Goal: Information Seeking & Learning: Learn about a topic

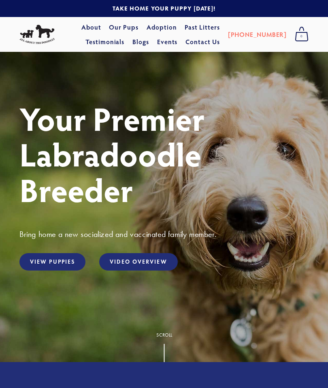
click at [62, 265] on link "View Puppies" at bounding box center [52, 261] width 66 height 17
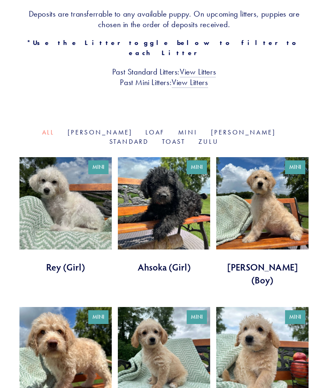
scroll to position [200, 0]
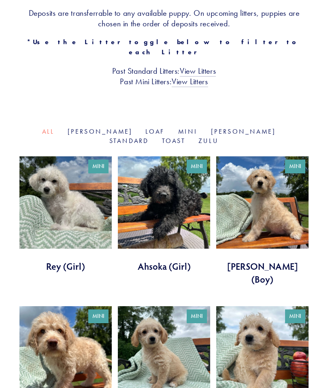
click at [176, 171] on link at bounding box center [164, 215] width 92 height 117
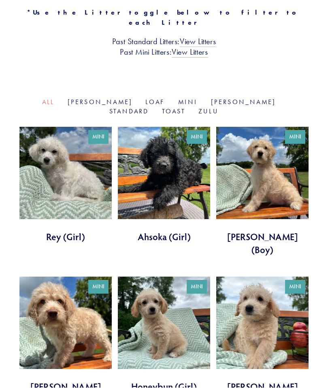
scroll to position [230, 0]
click at [164, 293] on link at bounding box center [164, 335] width 92 height 117
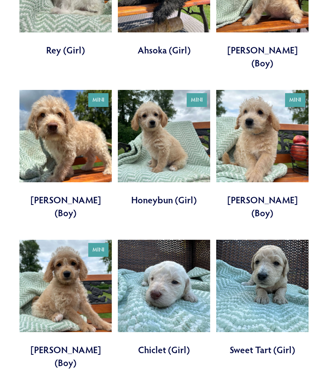
scroll to position [419, 0]
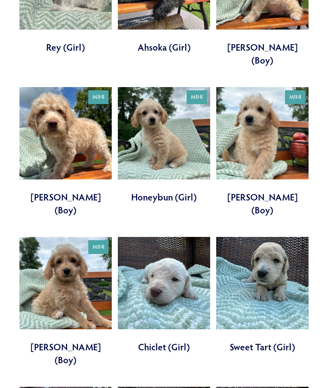
click at [282, 239] on link at bounding box center [262, 295] width 92 height 117
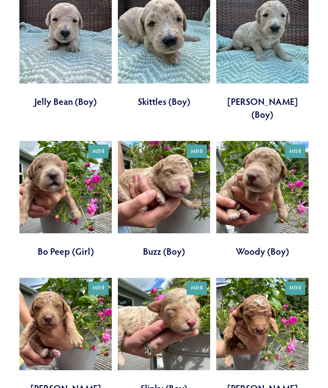
scroll to position [951, 0]
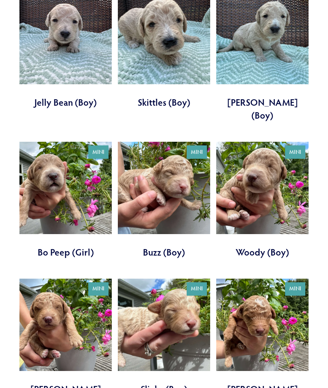
click at [65, 142] on link at bounding box center [65, 200] width 92 height 117
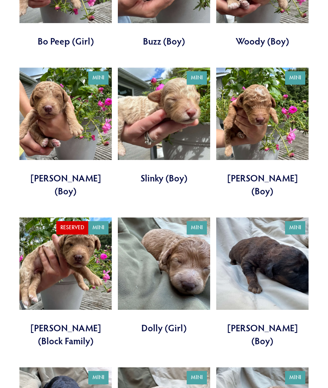
scroll to position [1162, 0]
click at [176, 218] on link at bounding box center [164, 276] width 92 height 117
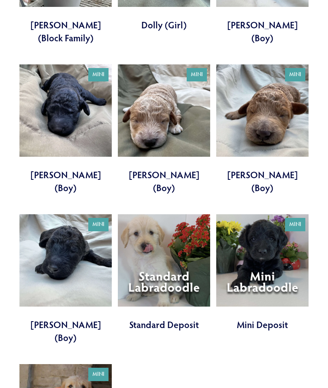
scroll to position [1465, 0]
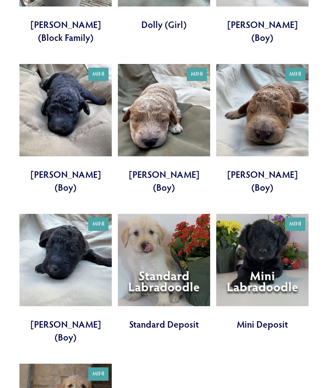
click at [280, 214] on link at bounding box center [262, 272] width 92 height 117
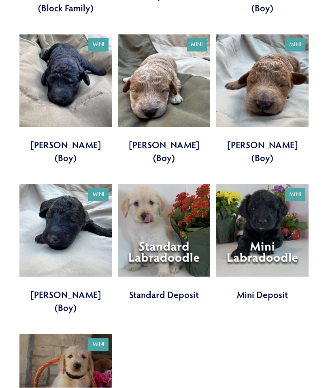
scroll to position [1495, 0]
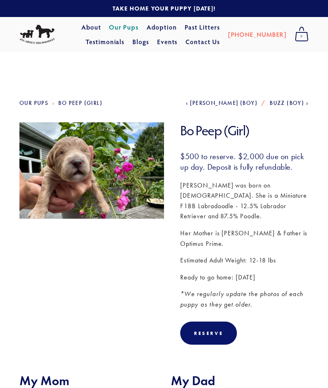
click at [328, 339] on section "Our Pups Bo Peep (Girl) Previous [PERSON_NAME] (Boy) Next Buzz (Boy) Bo Peep (G…" at bounding box center [164, 307] width 328 height 510
